Goal: Go to known website: Go to known website

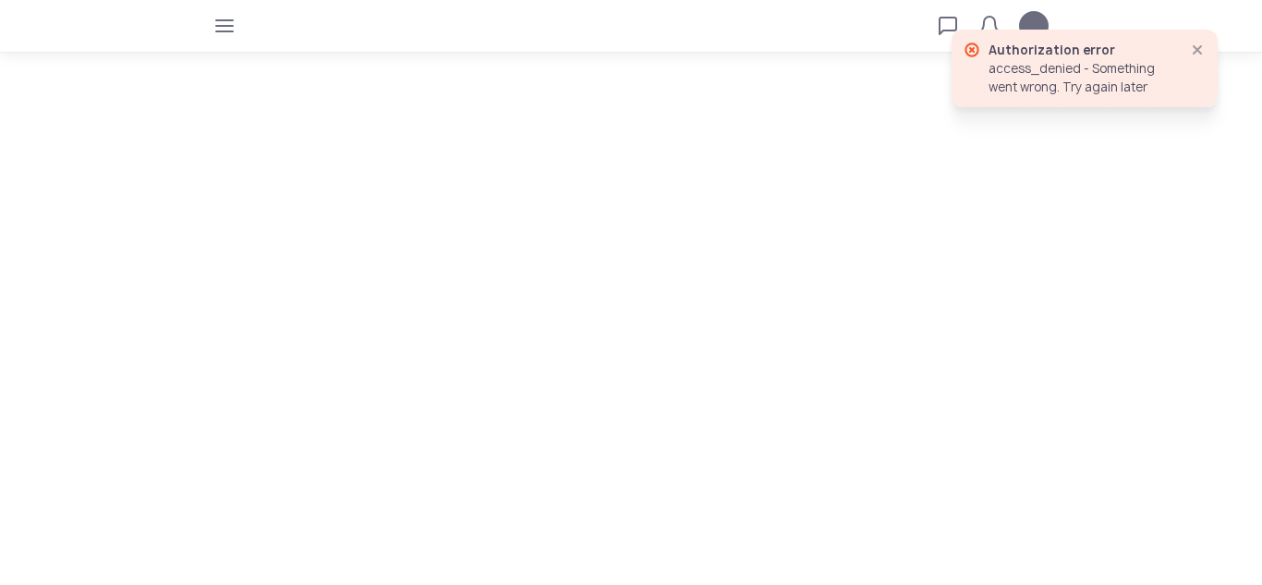
click at [1206, 52] on span "button" at bounding box center [1197, 50] width 22 height 22
click at [224, 27] on icon "button" at bounding box center [224, 25] width 15 height 15
click at [1032, 22] on tui-avatar at bounding box center [1034, 26] width 30 height 30
click at [1192, 52] on icon "button" at bounding box center [1197, 49] width 15 height 15
click at [225, 28] on icon "button" at bounding box center [224, 25] width 15 height 15
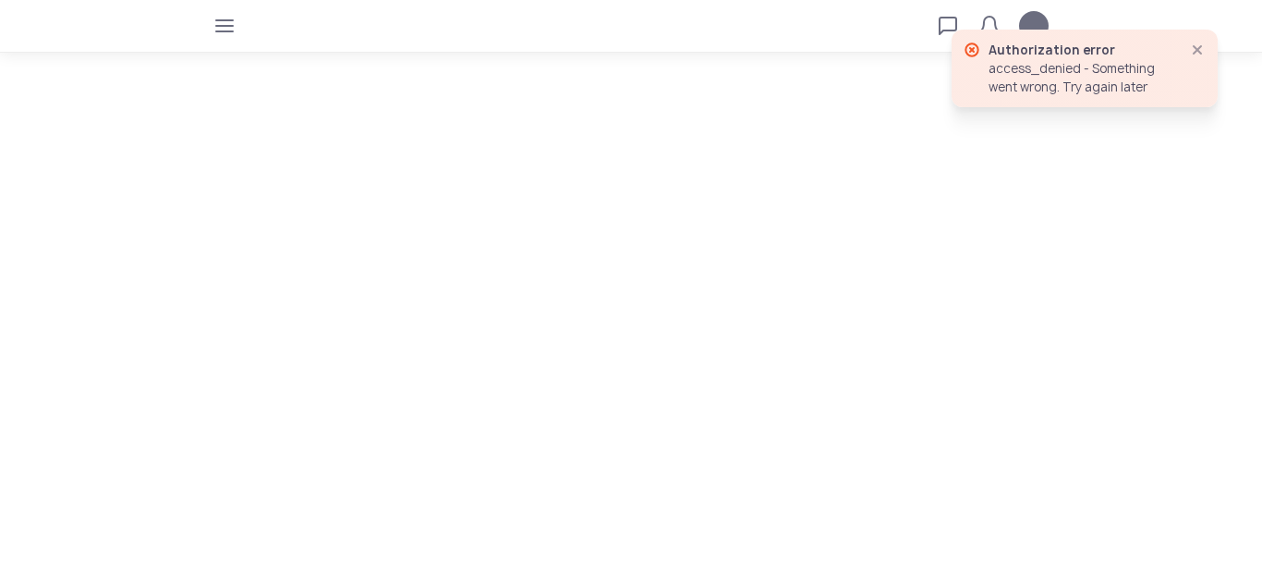
click at [948, 20] on icon "button" at bounding box center [947, 25] width 15 height 15
click at [935, 23] on span "button" at bounding box center [948, 26] width 30 height 30
click at [1198, 47] on icon "button" at bounding box center [1197, 49] width 15 height 15
